Goal: Find specific page/section: Find specific page/section

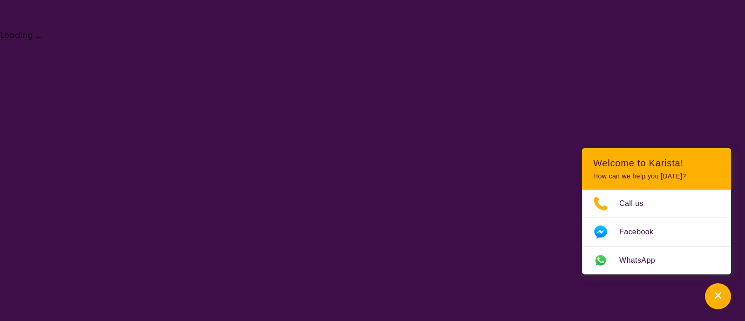
select select "[MEDICAL_DATA]"
select select "AD"
select select "NDIS"
select select "[MEDICAL_DATA]"
select select "AD"
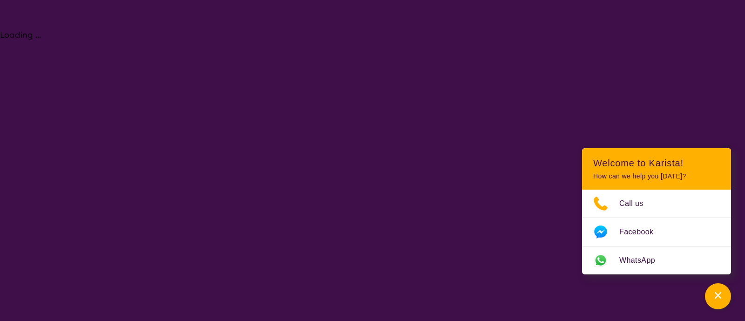
select select "NDIS"
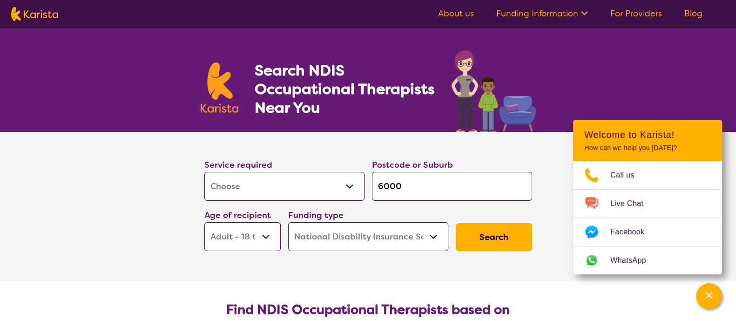
click at [48, 15] on img at bounding box center [34, 14] width 47 height 14
select select "[MEDICAL_DATA]"
select select "AD"
select select "NDIS"
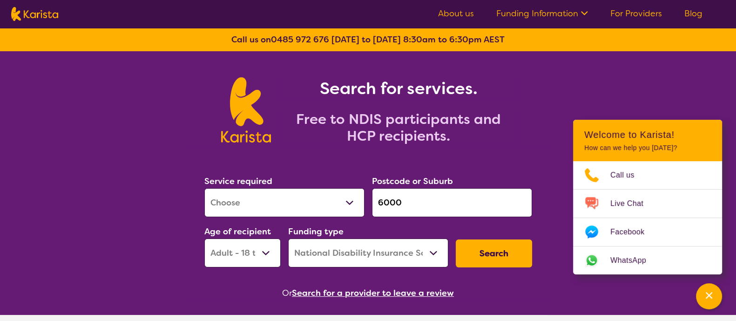
scroll to position [106, 0]
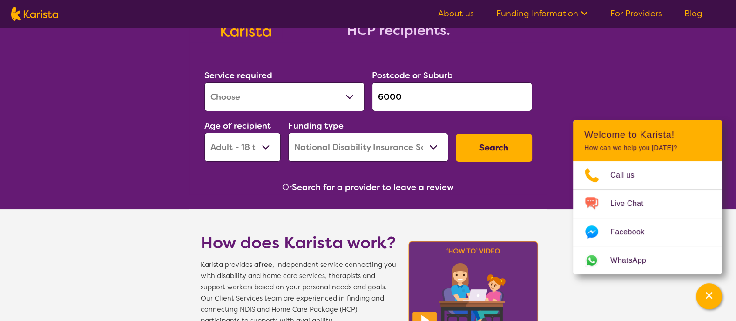
click at [349, 185] on button "Search for a provider to leave a review" at bounding box center [373, 187] width 162 height 14
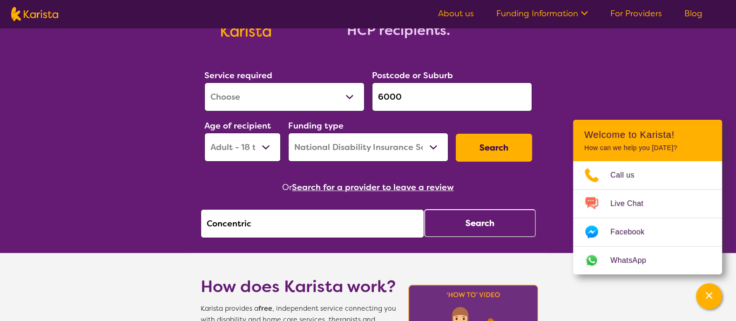
drag, startPoint x: 256, startPoint y: 226, endPoint x: 136, endPoint y: 212, distance: 121.5
click at [324, 229] on input "access th" at bounding box center [313, 223] width 224 height 29
type input "access th"
